Goal: Information Seeking & Learning: Learn about a topic

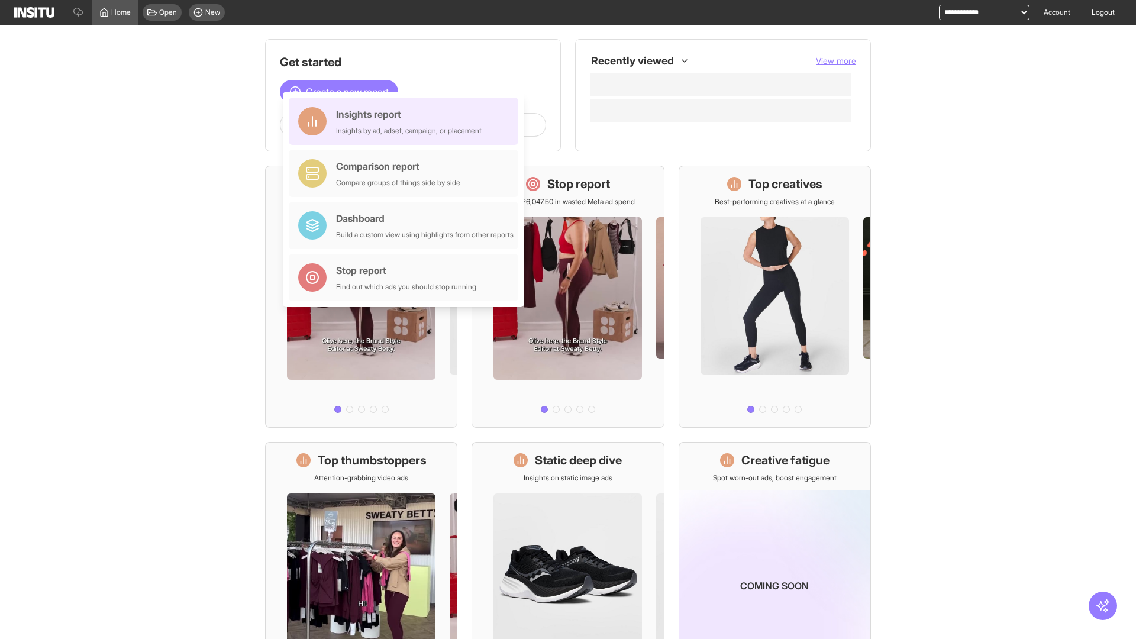
click at [406, 121] on div "Insights report Insights by ad, adset, campaign, or placement" at bounding box center [409, 121] width 146 height 28
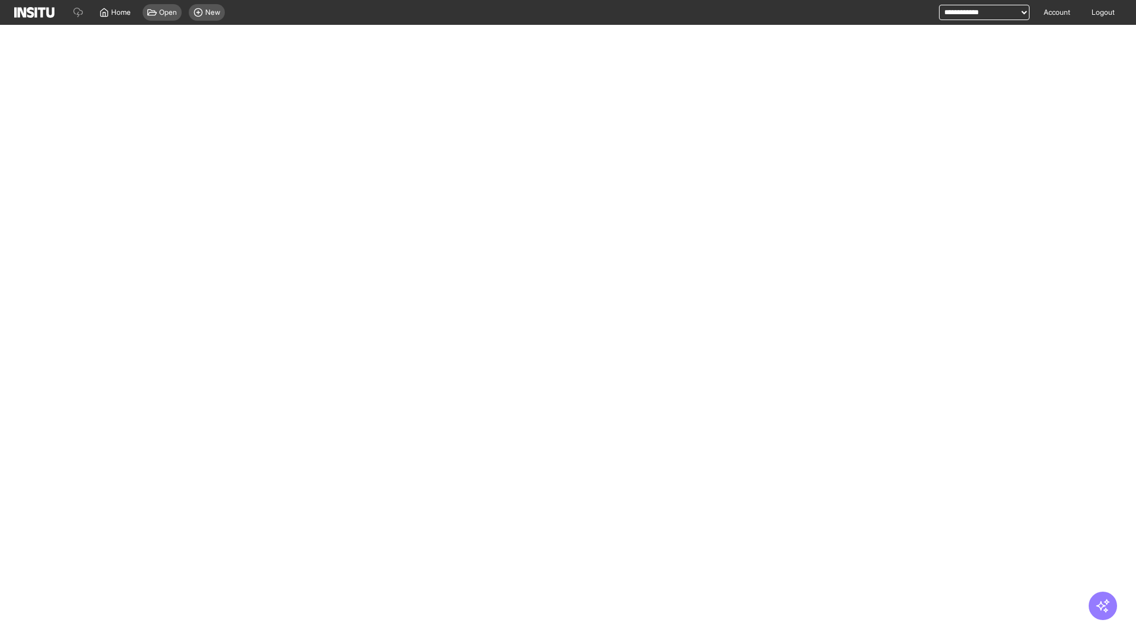
select select "**"
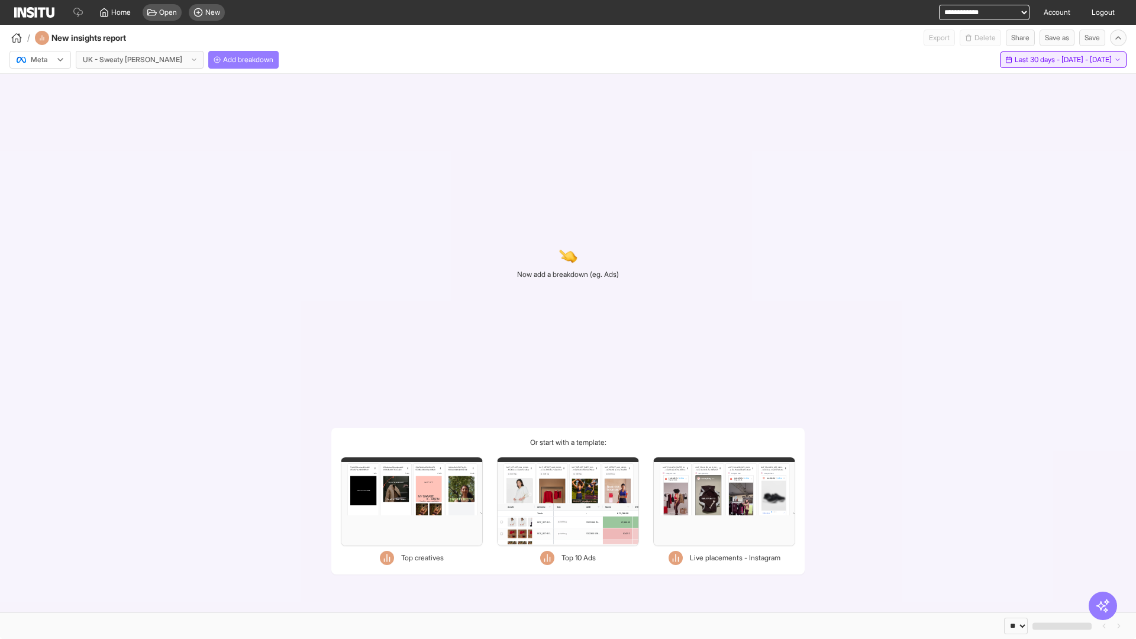
click at [1041, 60] on span "Last 30 days - [DATE] - [DATE]" at bounding box center [1062, 59] width 97 height 9
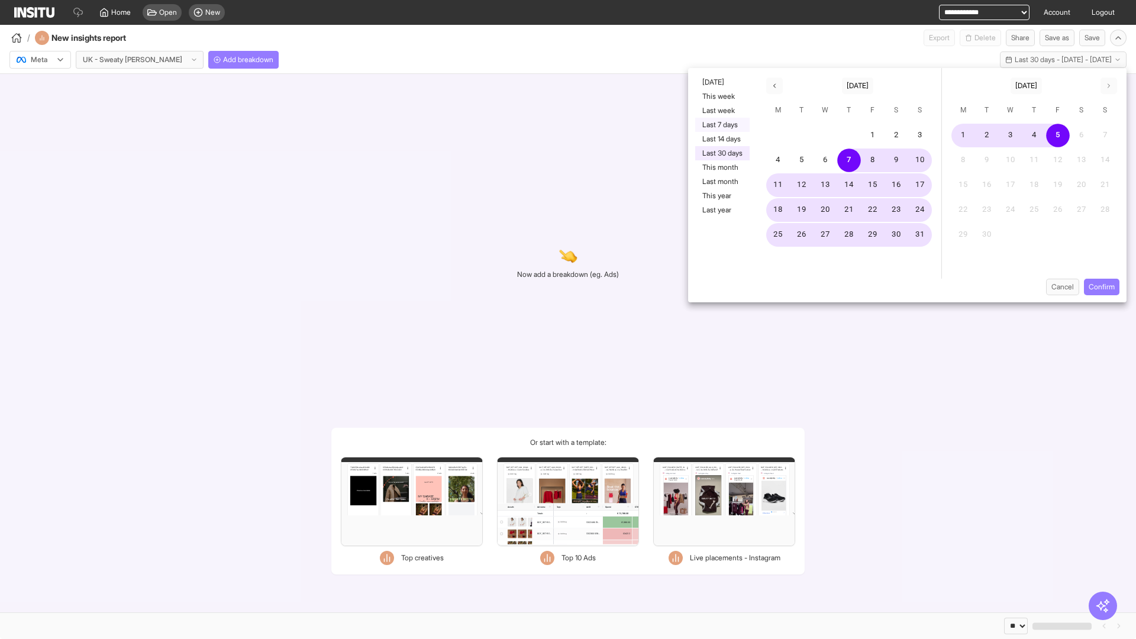
click at [721, 125] on button "Last 7 days" at bounding box center [722, 125] width 54 height 14
